Goal: Task Accomplishment & Management: Manage account settings

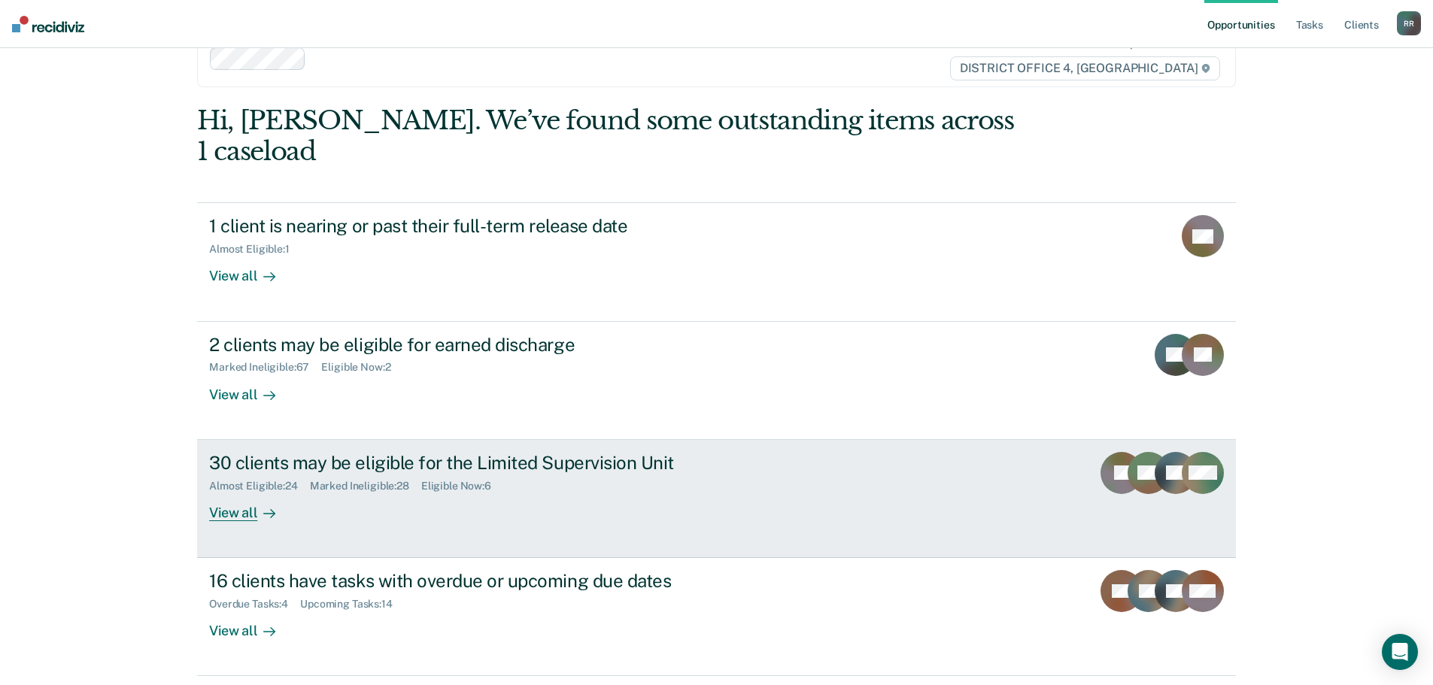
scroll to position [62, 0]
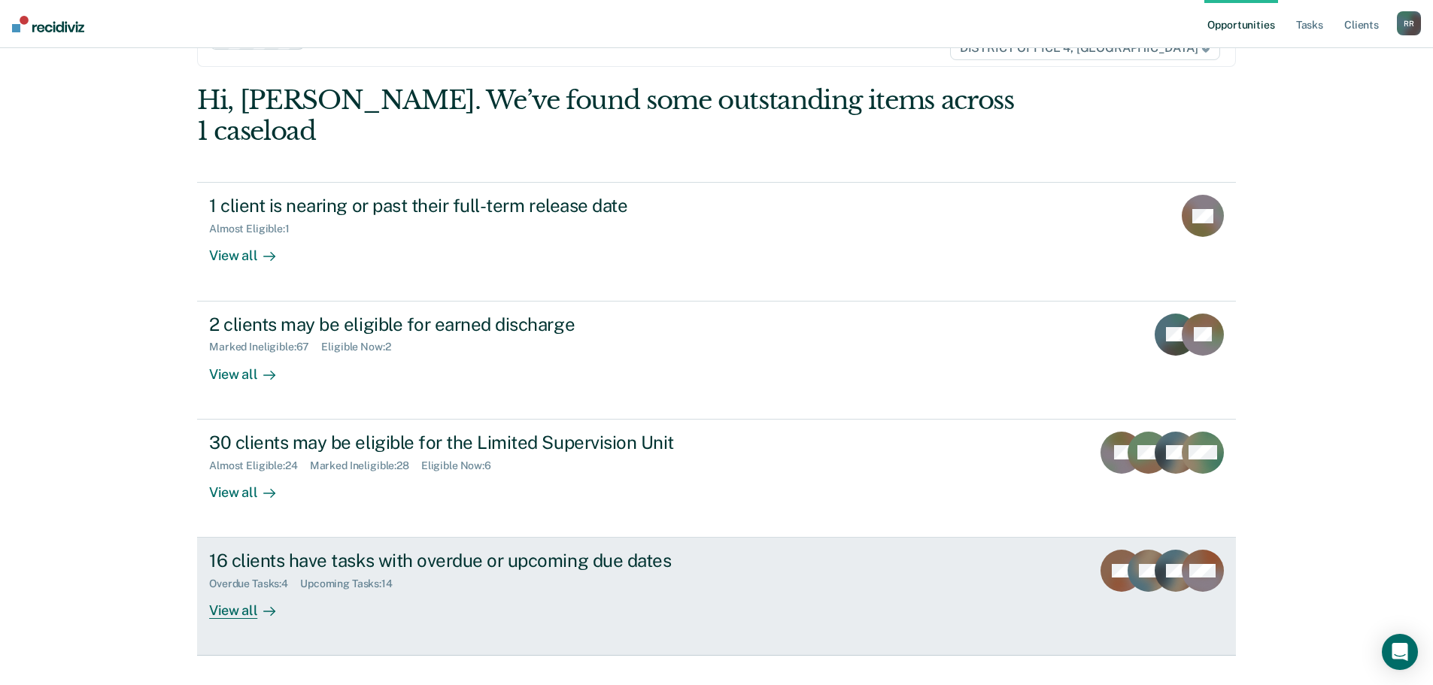
click at [237, 591] on div "View all" at bounding box center [251, 605] width 84 height 29
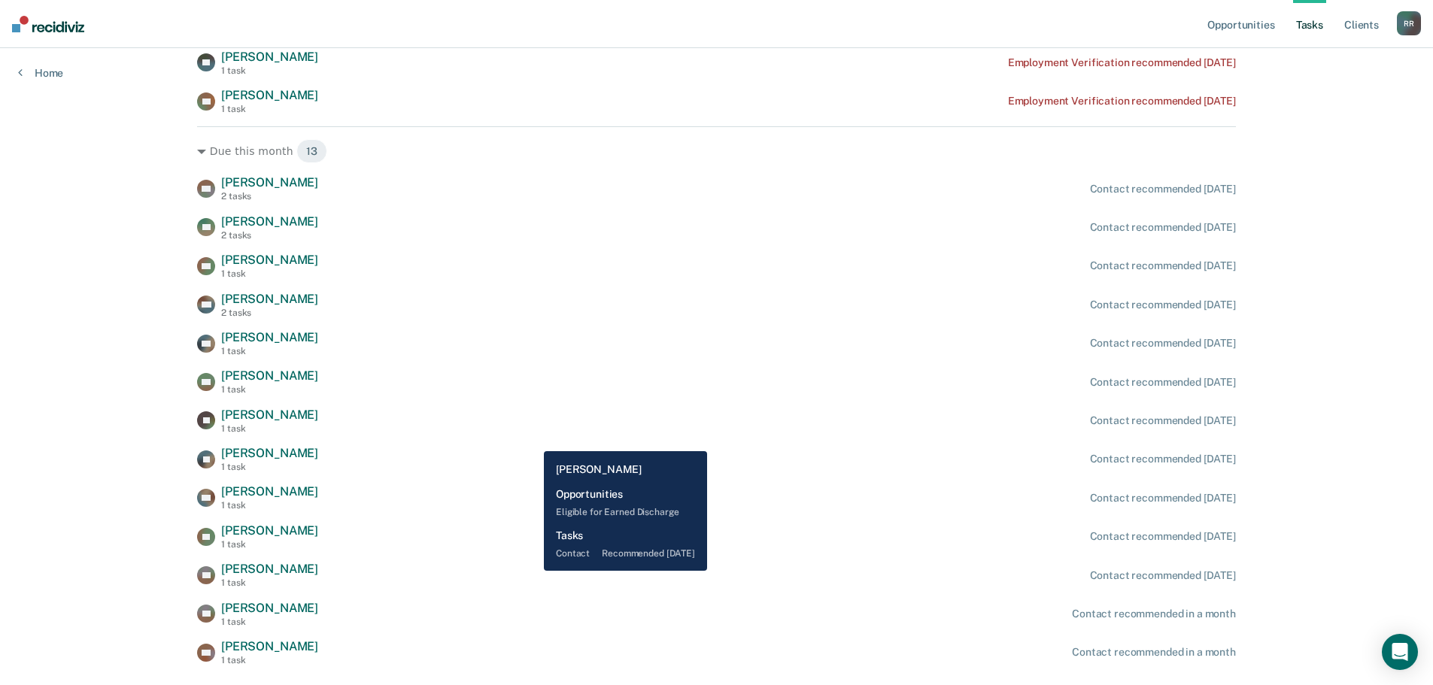
scroll to position [348, 0]
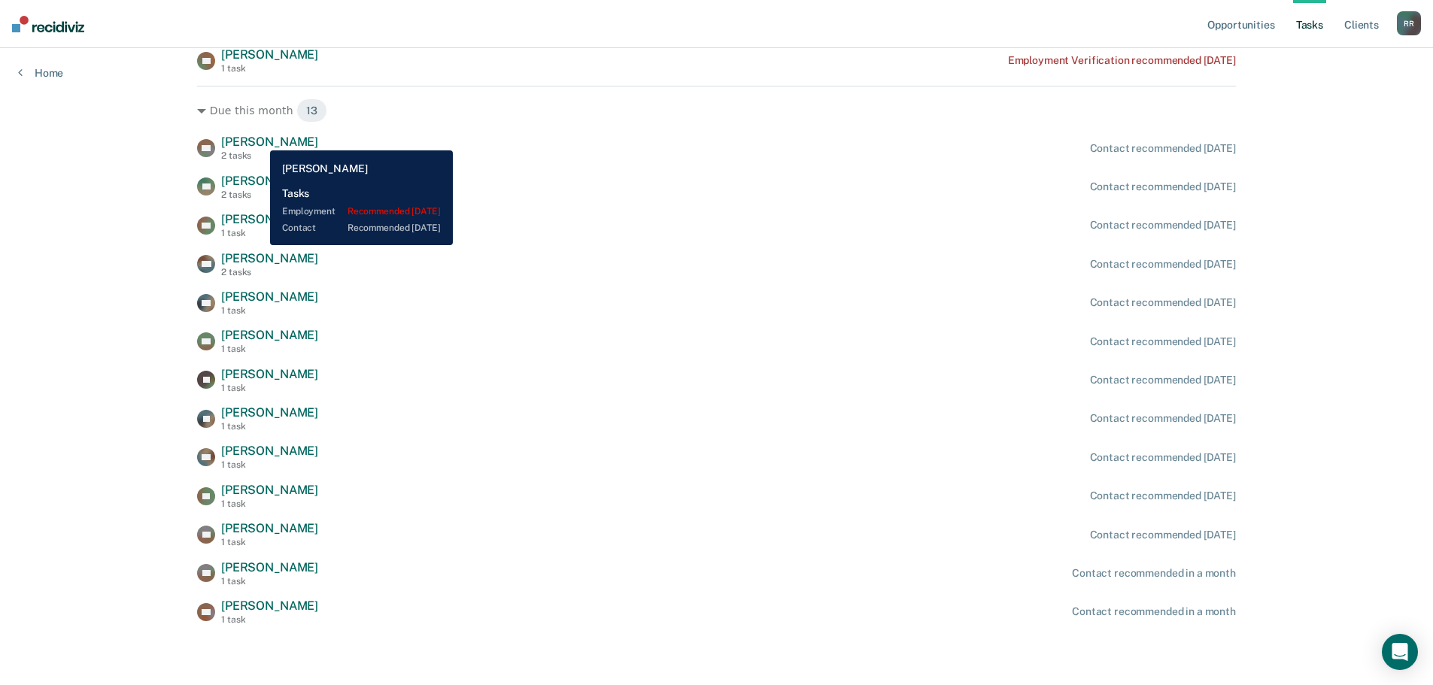
click at [259, 139] on span "[PERSON_NAME]" at bounding box center [269, 142] width 97 height 14
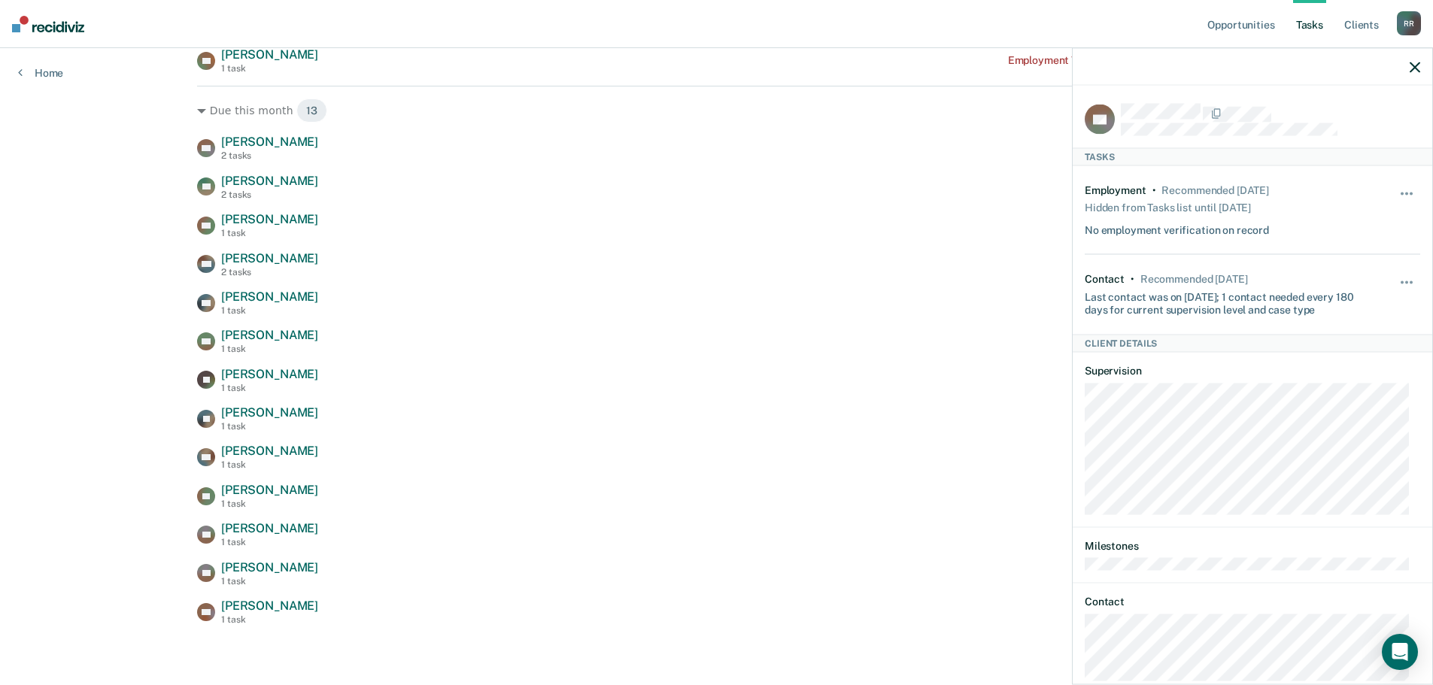
scroll to position [58, 0]
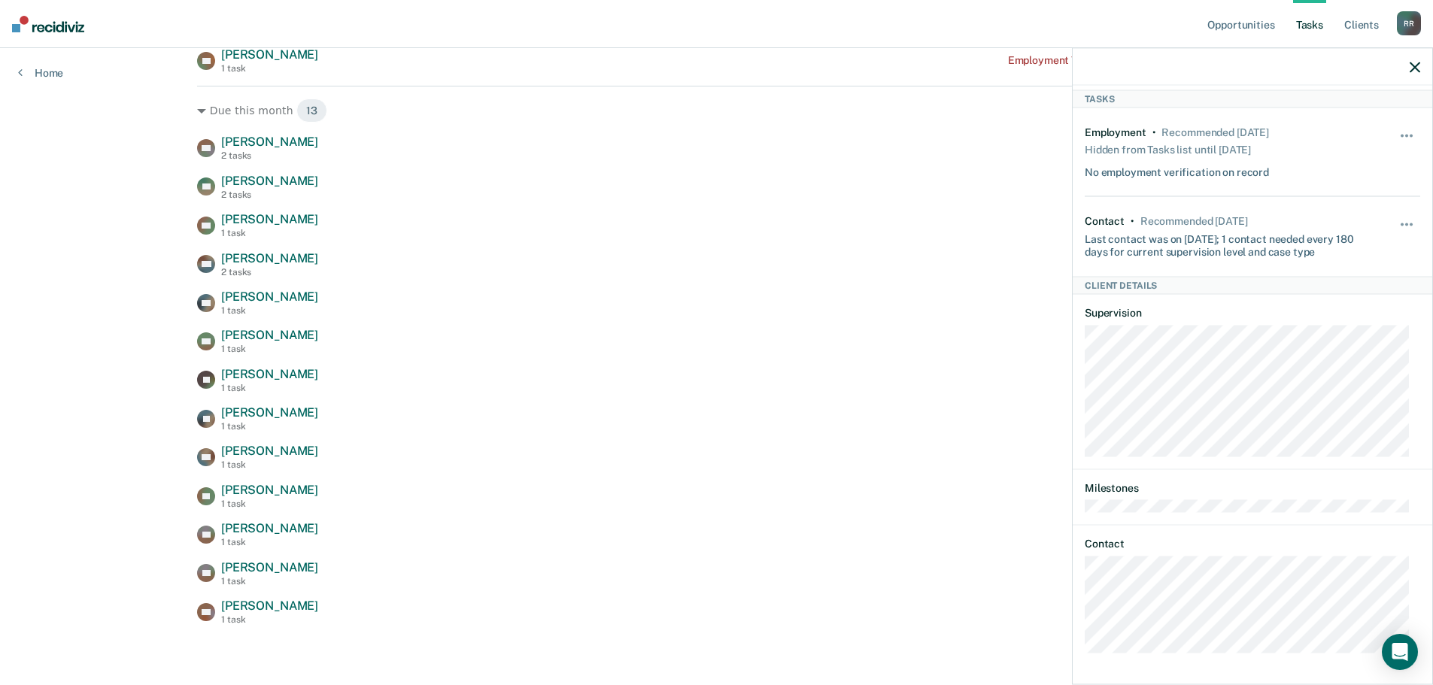
click at [714, 357] on div "[PERSON_NAME] [PERSON_NAME] 2 tasks Contact recommended [DATE] BD [PERSON_NAME]…" at bounding box center [716, 380] width 1039 height 491
click at [1417, 68] on icon "button" at bounding box center [1415, 67] width 11 height 11
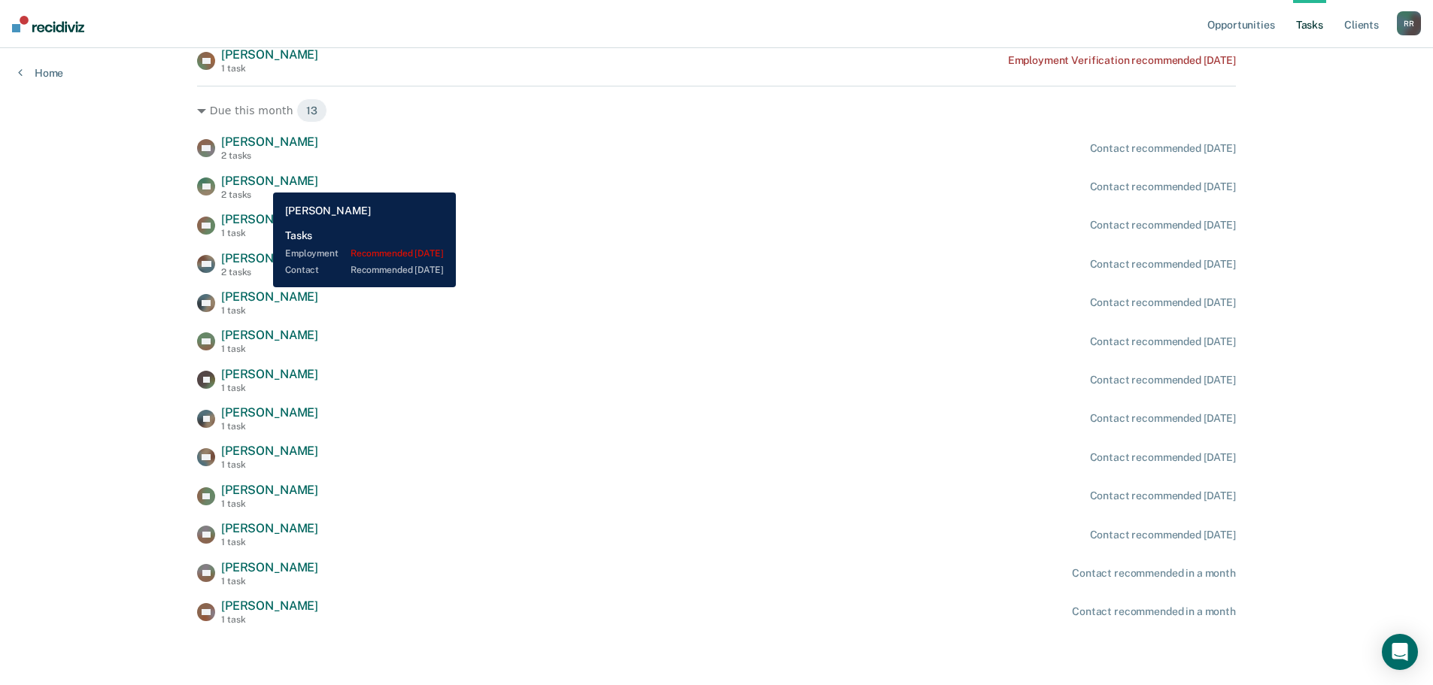
click at [262, 181] on span "[PERSON_NAME]" at bounding box center [269, 181] width 97 height 14
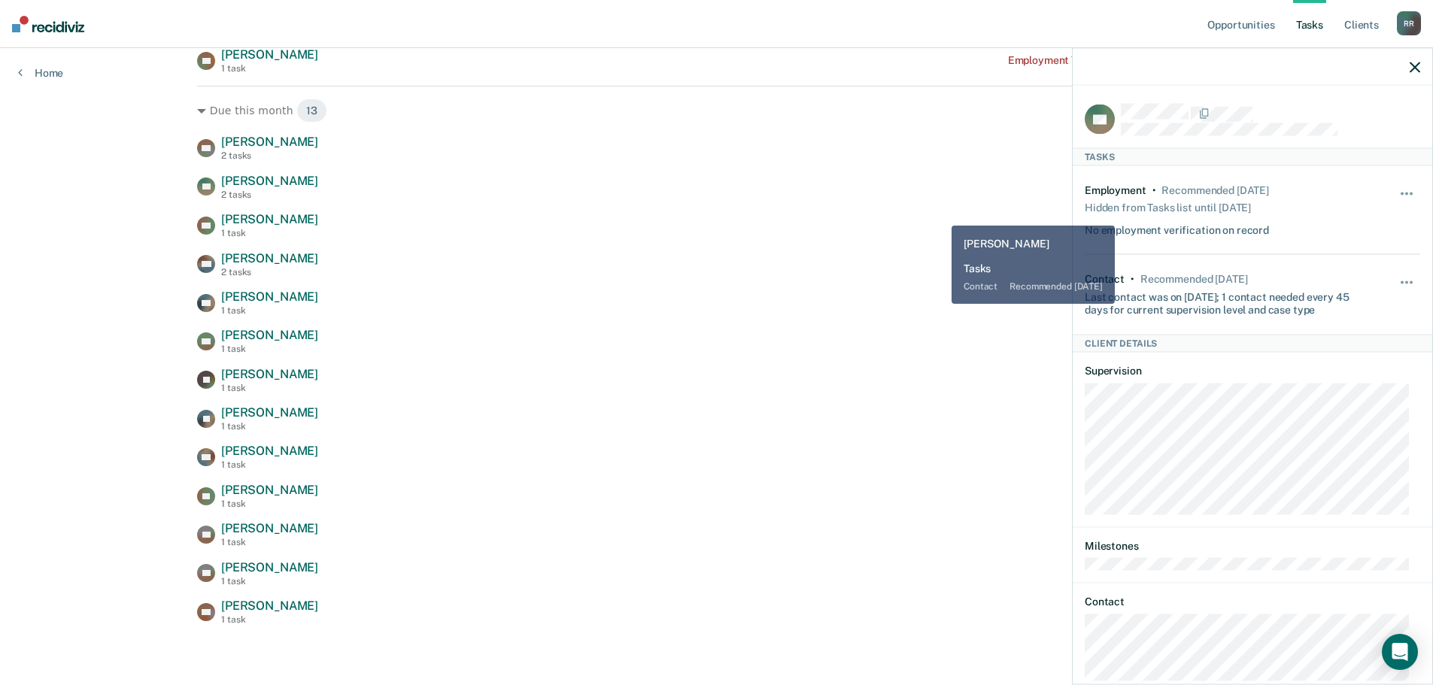
click at [928, 211] on div "[PERSON_NAME] [PERSON_NAME] 2 tasks Contact recommended [DATE] BD [PERSON_NAME]…" at bounding box center [716, 380] width 1039 height 491
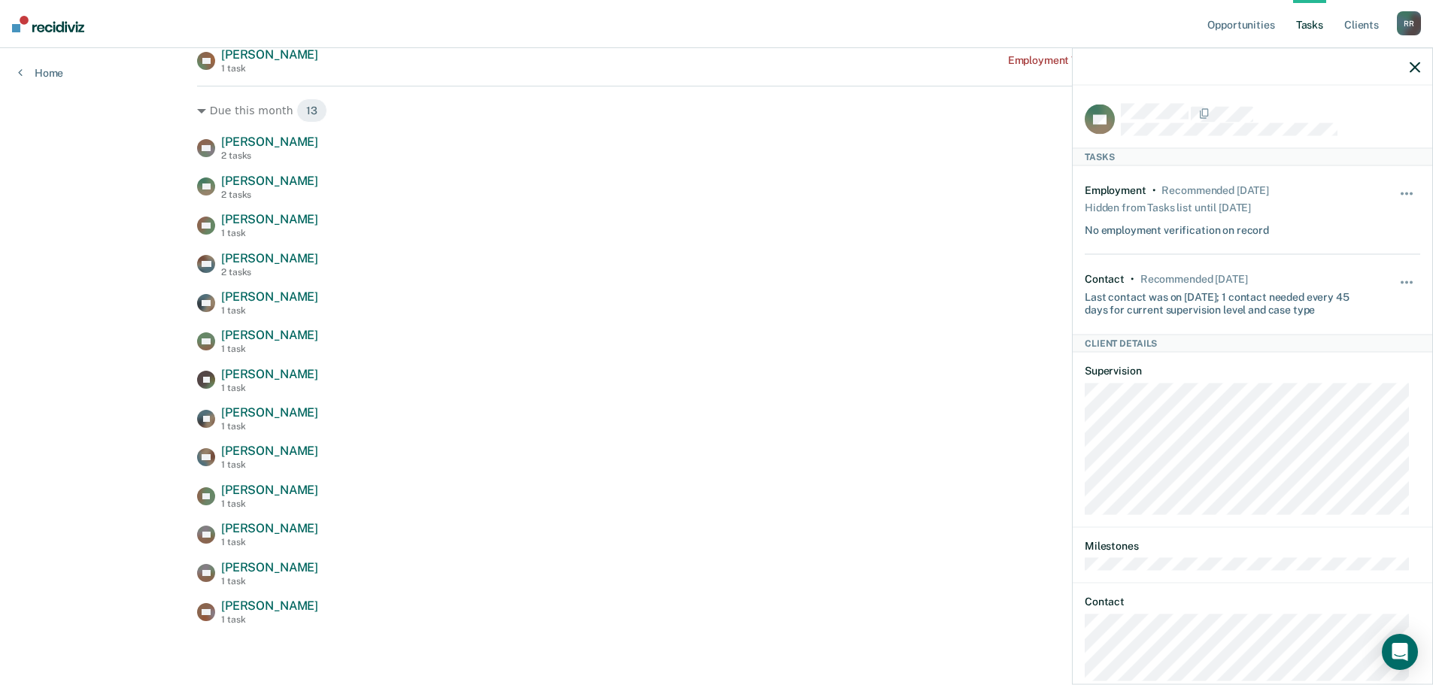
click at [1414, 68] on icon "button" at bounding box center [1415, 67] width 11 height 11
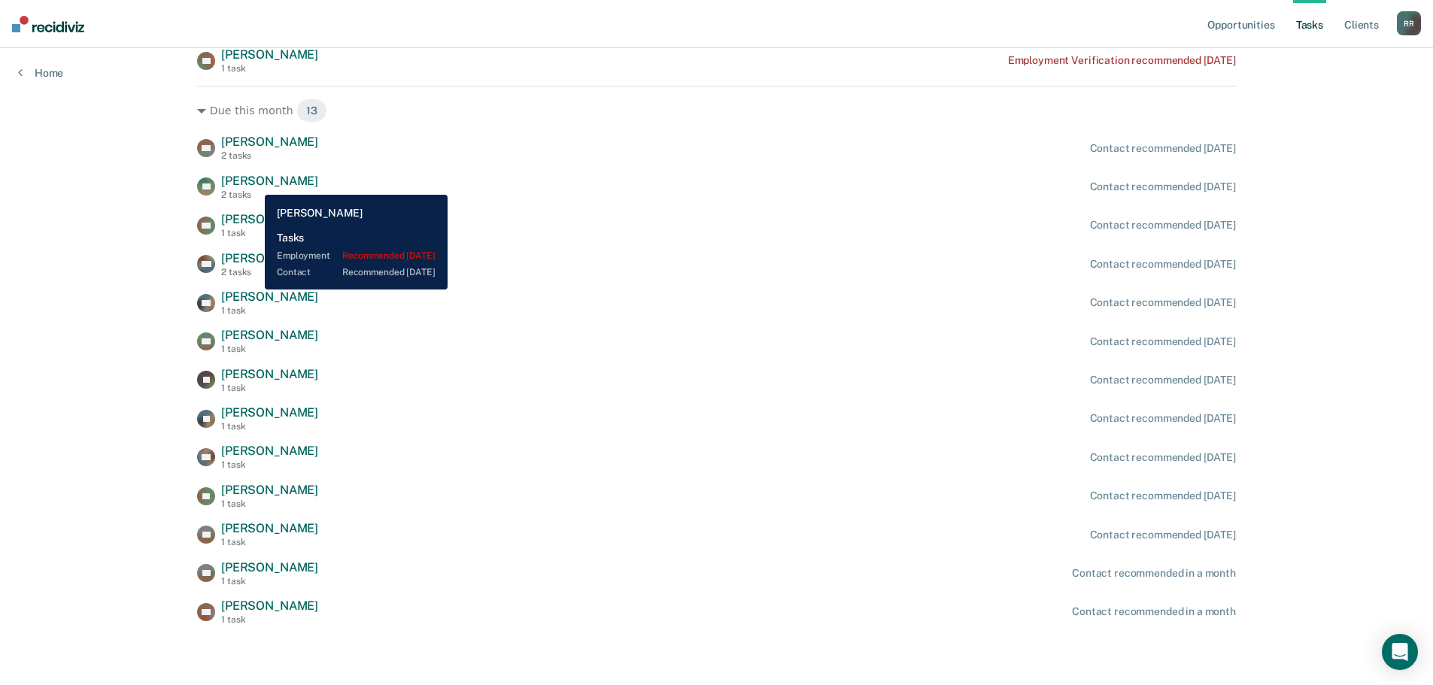
click at [254, 184] on span "[PERSON_NAME]" at bounding box center [269, 181] width 97 height 14
